Goal: Task Accomplishment & Management: Use online tool/utility

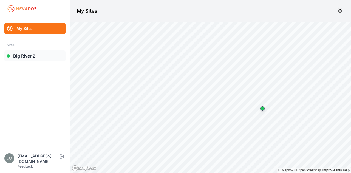
click at [30, 53] on link "Big River 2" at bounding box center [34, 55] width 61 height 11
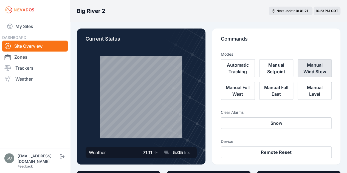
click at [266, 74] on button "Manual Wind Stow" at bounding box center [314, 68] width 34 height 18
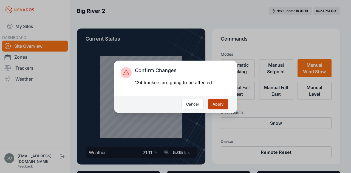
click at [216, 104] on button "Apply" at bounding box center [218, 104] width 20 height 10
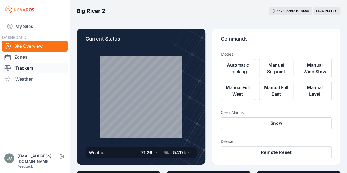
drag, startPoint x: 35, startPoint y: 66, endPoint x: 47, endPoint y: 68, distance: 12.2
click at [35, 66] on link "Trackers" at bounding box center [35, 67] width 66 height 11
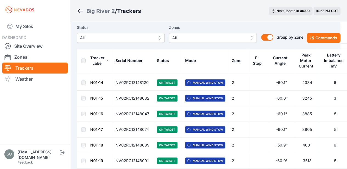
scroll to position [192, 0]
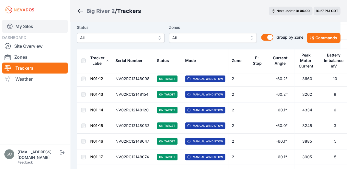
click at [45, 27] on link "My Sites" at bounding box center [35, 26] width 66 height 13
click at [47, 27] on link "My Sites" at bounding box center [35, 26] width 66 height 13
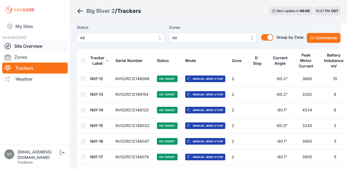
click at [41, 46] on link "Site Overview" at bounding box center [35, 46] width 66 height 11
